Goal: Task Accomplishment & Management: Manage account settings

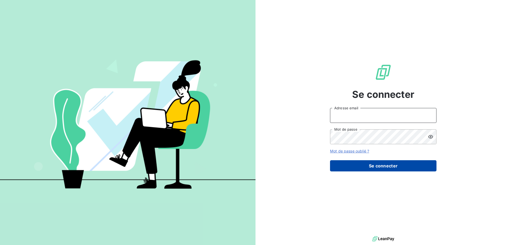
type input "[PERSON_NAME][EMAIL_ADDRESS][DOMAIN_NAME]"
click at [391, 168] on button "Se connecter" at bounding box center [383, 165] width 106 height 11
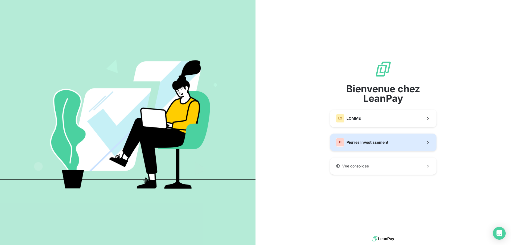
click at [366, 134] on button "PI Pierres Investissement" at bounding box center [383, 142] width 106 height 18
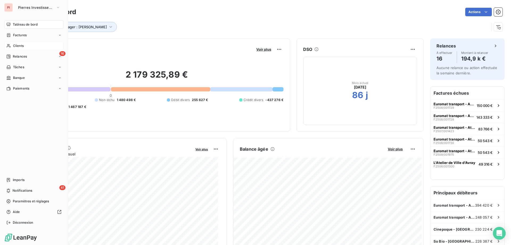
drag, startPoint x: 16, startPoint y: 44, endPoint x: 33, endPoint y: 49, distance: 17.6
click at [16, 44] on span "Clients" at bounding box center [18, 45] width 11 height 5
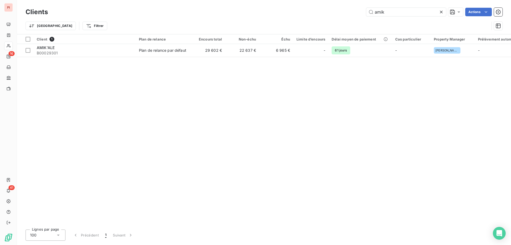
type input "amik"
click at [321, 59] on div "Client 1 Plan de relance Encours total Non-échu Échu Limite d’encours Délai moy…" at bounding box center [264, 129] width 494 height 191
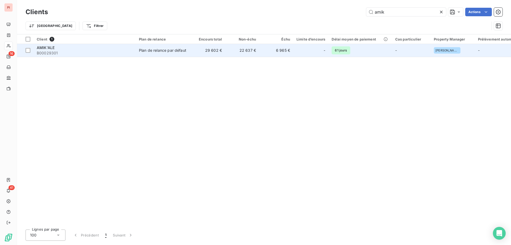
click at [295, 48] on td "-" at bounding box center [310, 50] width 35 height 13
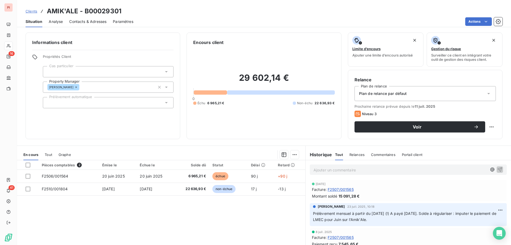
click at [93, 20] on span "Contacts & Adresses" at bounding box center [87, 21] width 37 height 5
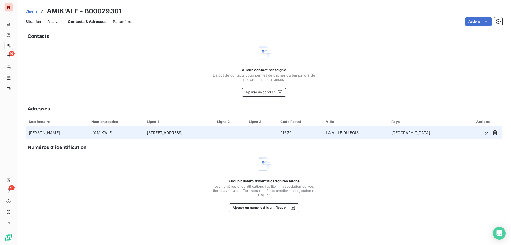
click at [88, 135] on td "[PERSON_NAME]" at bounding box center [57, 132] width 63 height 13
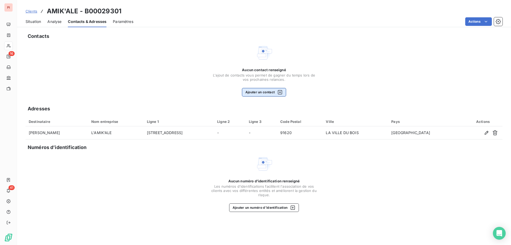
click at [279, 93] on icon "button" at bounding box center [279, 91] width 5 height 5
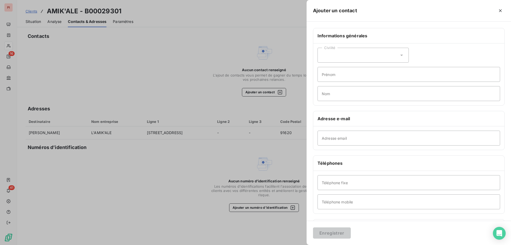
click at [378, 56] on div "Civilité" at bounding box center [362, 55] width 91 height 15
click at [349, 79] on li "Monsieur" at bounding box center [362, 78] width 91 height 10
click at [339, 76] on input "Prénom" at bounding box center [408, 74] width 183 height 15
type input "[PERSON_NAME]"
type input "HAMON"
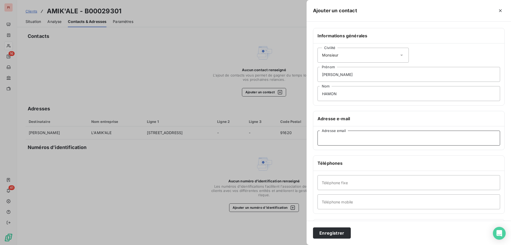
click at [351, 137] on input "Adresse email" at bounding box center [408, 137] width 183 height 15
paste input "[EMAIL_ADDRESS][DOMAIN_NAME]"
type input "[EMAIL_ADDRESS][DOMAIN_NAME]"
click at [347, 183] on input "Téléphone fixe" at bounding box center [408, 182] width 183 height 15
click at [375, 182] on input "Téléphone fixe" at bounding box center [408, 182] width 183 height 15
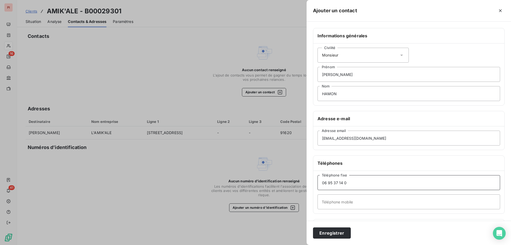
type input "06 95 37 14 01"
drag, startPoint x: 358, startPoint y: 183, endPoint x: 267, endPoint y: 183, distance: 91.8
click at [270, 244] on div "Ajouter un contact Informations générales Civilité Monsieur [PERSON_NAME] HAMON…" at bounding box center [255, 245] width 511 height 0
click at [347, 204] on input "Téléphone mobile" at bounding box center [408, 201] width 183 height 15
paste input "06 95 37 14 01"
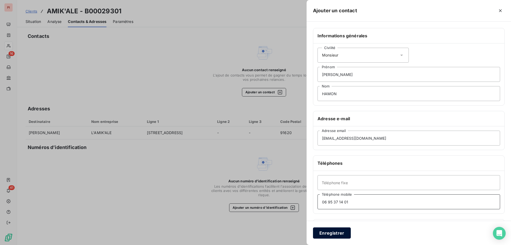
type input "06 95 37 14 01"
click at [328, 234] on button "Enregistrer" at bounding box center [332, 232] width 38 height 11
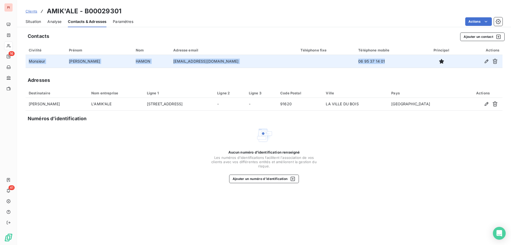
drag, startPoint x: 27, startPoint y: 61, endPoint x: 363, endPoint y: 61, distance: 335.8
click at [363, 61] on tr "Monsieur [PERSON_NAME] [EMAIL_ADDRESS][DOMAIN_NAME] 06 95 37 14 01" at bounding box center [264, 61] width 477 height 13
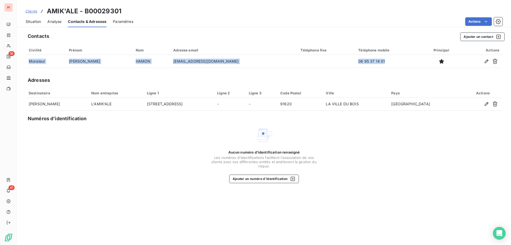
copy tr "Monsieur [PERSON_NAME] [EMAIL_ADDRESS][DOMAIN_NAME] 06 95 37 14 01"
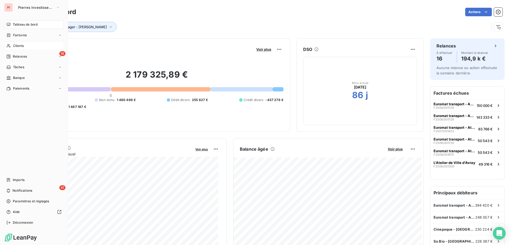
click at [18, 47] on span "Clients" at bounding box center [18, 45] width 11 height 5
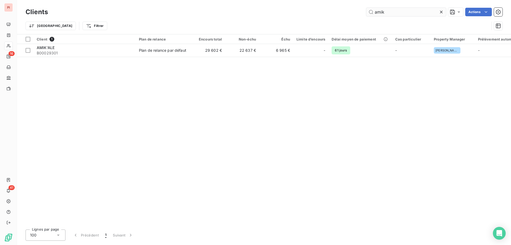
drag, startPoint x: 375, startPoint y: 13, endPoint x: 352, endPoint y: 13, distance: 23.1
click at [361, 13] on div "amik Actions" at bounding box center [278, 12] width 448 height 9
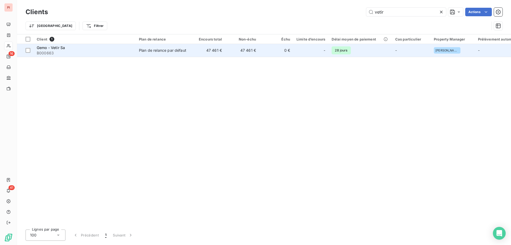
type input "vetir"
click at [59, 52] on span "B000663" at bounding box center [85, 52] width 96 height 5
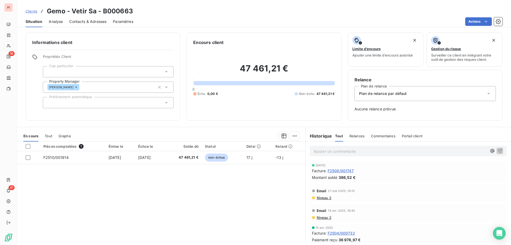
click at [81, 22] on span "Contacts & Adresses" at bounding box center [87, 21] width 37 height 5
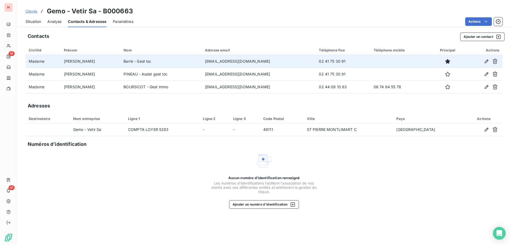
click at [169, 65] on td "Barré - Gest loc" at bounding box center [160, 61] width 81 height 13
drag, startPoint x: 27, startPoint y: 63, endPoint x: 356, endPoint y: 65, distance: 328.9
click at [356, 65] on tr "Madame [PERSON_NAME] loc [EMAIL_ADDRESS][DOMAIN_NAME] 02 41 75 30 91" at bounding box center [264, 61] width 477 height 13
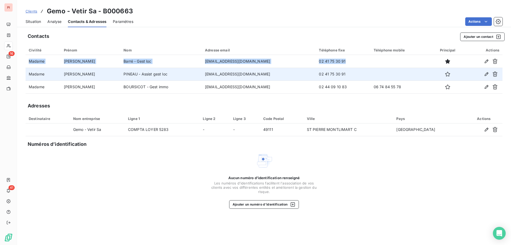
copy tr "Madame [PERSON_NAME] loc [EMAIL_ADDRESS][DOMAIN_NAME] 02 41 75 30 91"
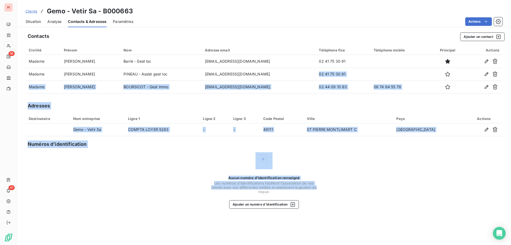
drag, startPoint x: 313, startPoint y: 70, endPoint x: 335, endPoint y: 192, distance: 124.4
click at [335, 189] on div "Contacts Ajouter un contact Civilité Prénom Nom Adresse email Téléphone fixe Té…" at bounding box center [264, 136] width 494 height 215
click at [127, 93] on div "Contacts Ajouter un contact Civilité Prénom Nom Adresse email Téléphone fixe Té…" at bounding box center [264, 136] width 494 height 215
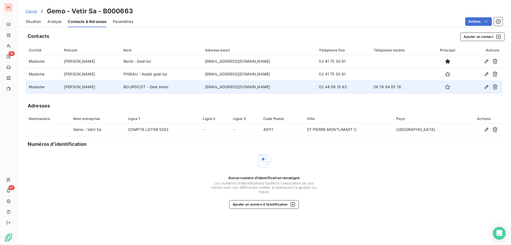
click at [27, 87] on td "Madame" at bounding box center [43, 86] width 35 height 13
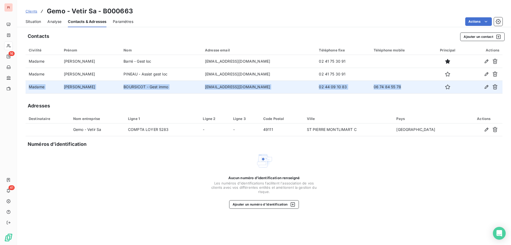
drag, startPoint x: 29, startPoint y: 87, endPoint x: 402, endPoint y: 85, distance: 373.3
click at [402, 85] on tr "Madame [PERSON_NAME] immo [EMAIL_ADDRESS][DOMAIN_NAME] 02 44 09 10 83 06 74 84 …" at bounding box center [264, 86] width 477 height 13
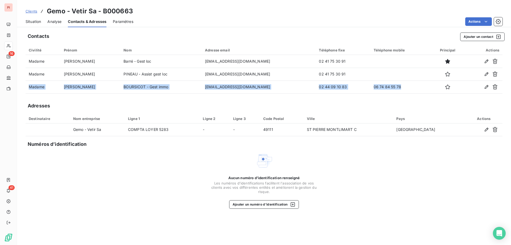
copy tr "Madame [PERSON_NAME] immo [EMAIL_ADDRESS][DOMAIN_NAME] 02 44 09 10 83 06 74 84 …"
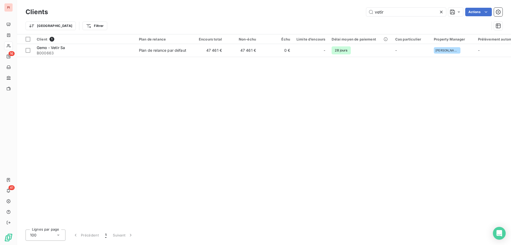
drag, startPoint x: 398, startPoint y: 11, endPoint x: 270, endPoint y: 7, distance: 127.3
click at [286, 7] on div "Clients vetir Actions" at bounding box center [264, 11] width 477 height 11
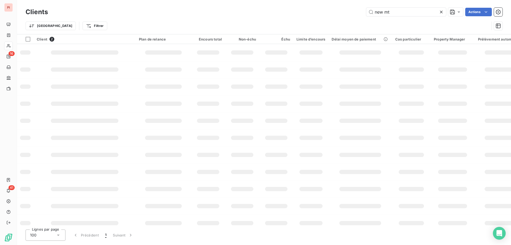
type input "new mt"
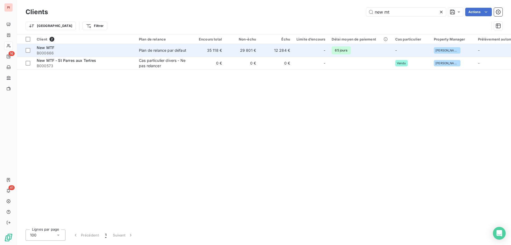
click at [258, 49] on td "29 801 €" at bounding box center [242, 50] width 34 height 13
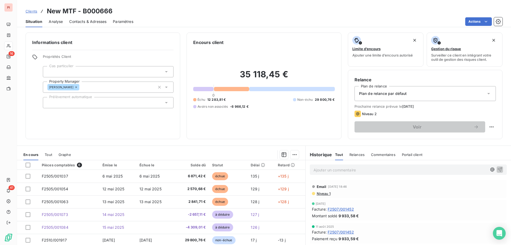
click at [104, 20] on span "Contacts & Adresses" at bounding box center [87, 21] width 37 height 5
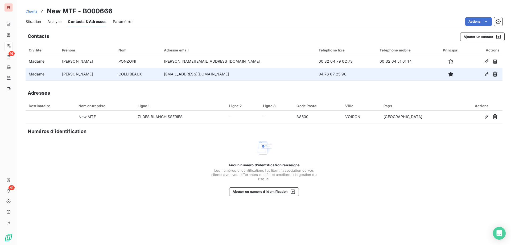
click at [190, 78] on td "[EMAIL_ADDRESS][DOMAIN_NAME]" at bounding box center [238, 74] width 155 height 13
drag, startPoint x: 29, startPoint y: 73, endPoint x: 339, endPoint y: 74, distance: 310.0
click at [339, 74] on tr "Madame [PERSON_NAME] [EMAIL_ADDRESS][DOMAIN_NAME] 04 76 67 25 90" at bounding box center [264, 74] width 477 height 13
copy tr "Madame [PERSON_NAME] [EMAIL_ADDRESS][DOMAIN_NAME] 04 76 67 25 90"
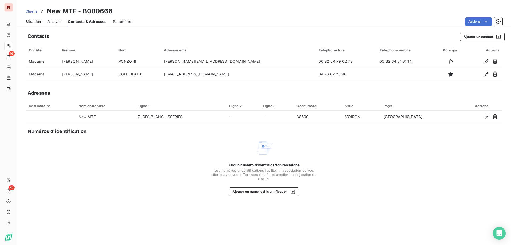
click at [213, 90] on div "Adresses" at bounding box center [264, 92] width 477 height 7
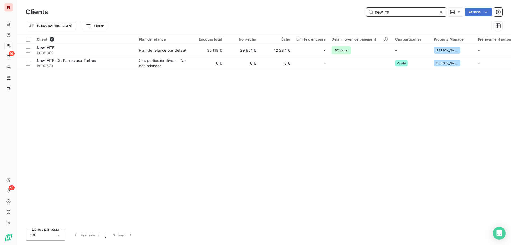
drag, startPoint x: 402, startPoint y: 10, endPoint x: 273, endPoint y: 2, distance: 128.8
click at [273, 2] on div "Clients new mt Actions Trier Filtrer" at bounding box center [264, 17] width 494 height 34
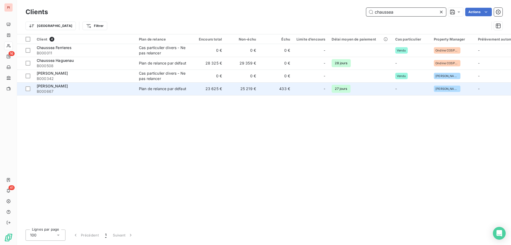
type input "chaussea"
click at [173, 88] on div "Plan de relance par défaut" at bounding box center [162, 88] width 47 height 5
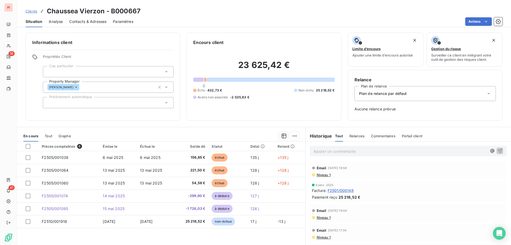
click at [88, 24] on span "Contacts & Adresses" at bounding box center [87, 21] width 37 height 5
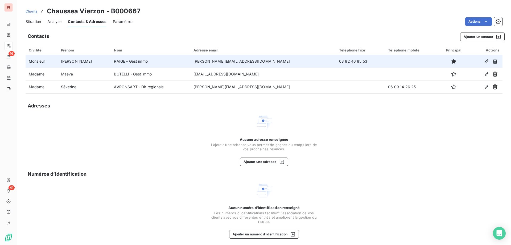
click at [385, 67] on td at bounding box center [411, 61] width 53 height 13
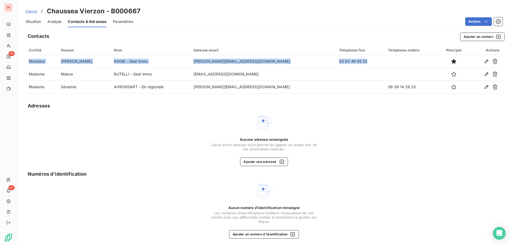
drag, startPoint x: 366, startPoint y: 66, endPoint x: 19, endPoint y: 61, distance: 347.8
click at [19, 61] on div "Contacts Ajouter un contact Civilité Prénom Nom Adresse email Téléphone fixe Té…" at bounding box center [264, 137] width 494 height 217
copy table "Civilité Prénom Nom Adresse email Téléphone fixe Téléphone mobile Principal Act…"
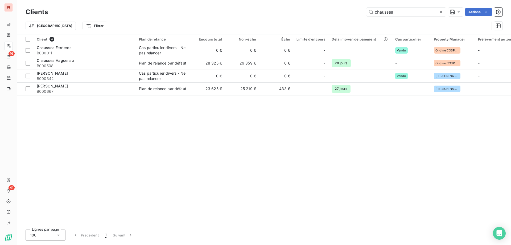
drag, startPoint x: 391, startPoint y: 13, endPoint x: 280, endPoint y: 12, distance: 111.2
click at [294, 10] on div "chaussea Actions" at bounding box center [278, 12] width 448 height 9
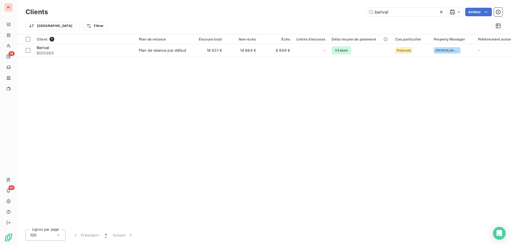
type input "berival"
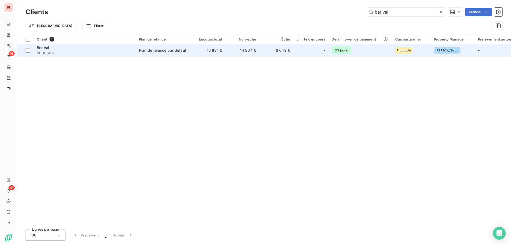
click at [62, 51] on span "B000669" at bounding box center [85, 52] width 96 height 5
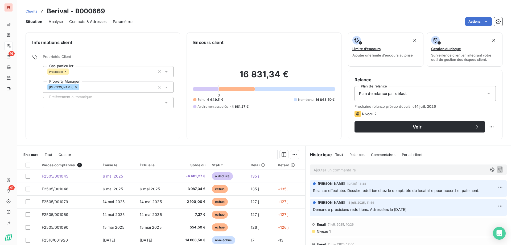
click at [104, 22] on span "Contacts & Adresses" at bounding box center [87, 21] width 37 height 5
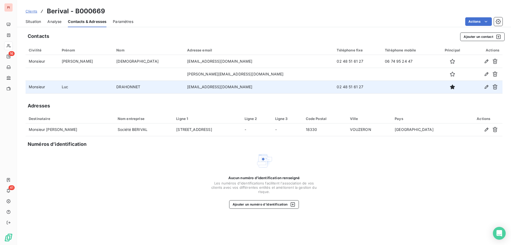
click at [129, 83] on td "DRAHONNET" at bounding box center [148, 86] width 71 height 13
drag, startPoint x: 270, startPoint y: 86, endPoint x: 29, endPoint y: 82, distance: 240.8
click at [29, 82] on tr "Monsieur [PERSON_NAME] [EMAIL_ADDRESS][DOMAIN_NAME] 02 48 51 61 27" at bounding box center [264, 86] width 477 height 13
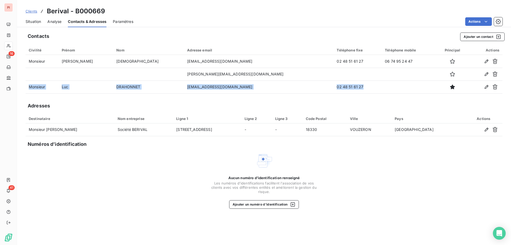
copy tr "Monsieur [PERSON_NAME] [EMAIL_ADDRESS][DOMAIN_NAME] 02 48 51 61 27"
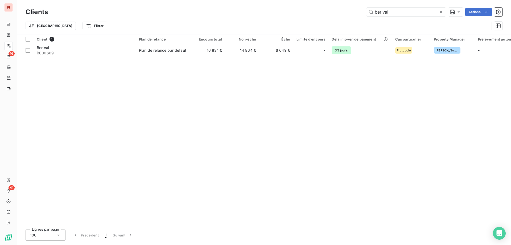
click at [217, 82] on div "Client 1 Plan de relance Encours total Non-échu Échu Limite d’encours Délai moy…" at bounding box center [264, 129] width 494 height 191
